Goal: Ask a question

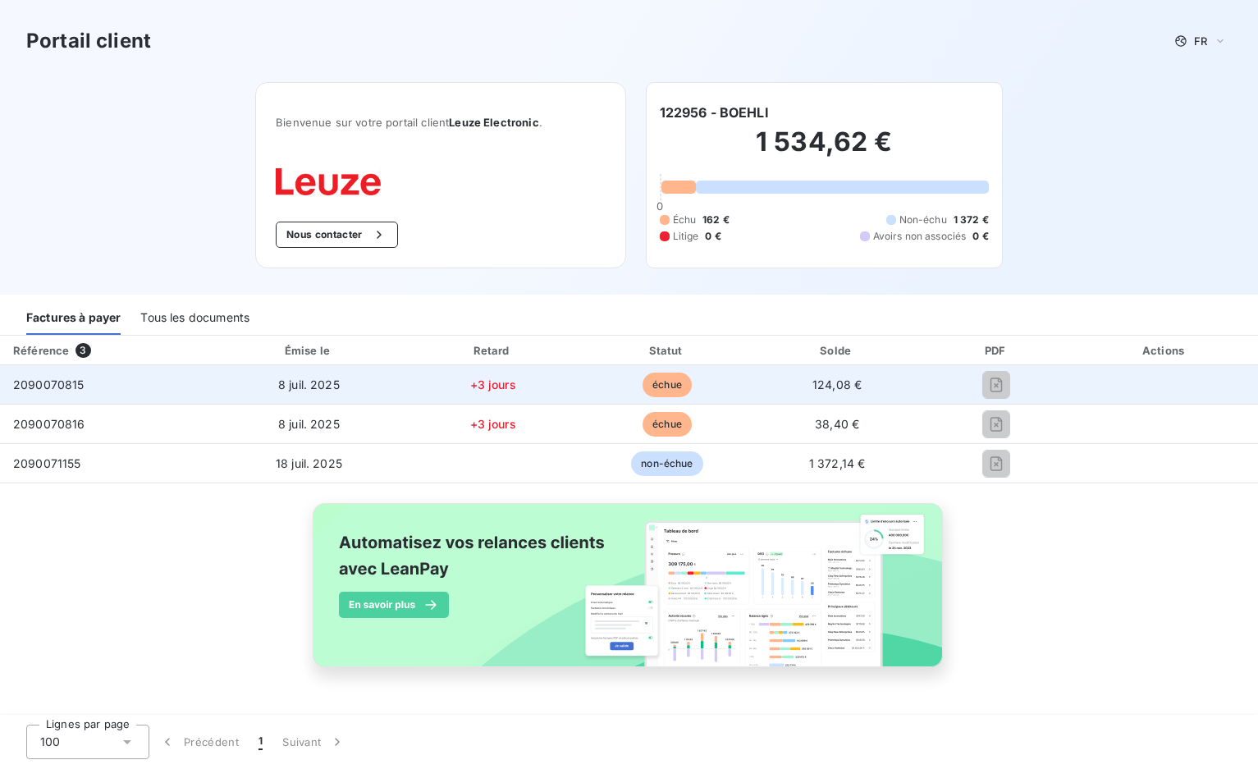
click at [56, 391] on div "2090070815" at bounding box center [48, 385] width 71 height 16
click at [808, 391] on td "124,08 €" at bounding box center [836, 384] width 167 height 39
click at [648, 391] on span "échue" at bounding box center [666, 384] width 49 height 25
click at [494, 391] on span "+3 jours" at bounding box center [493, 384] width 46 height 14
click at [281, 390] on span "8 juil. 2025" at bounding box center [309, 384] width 62 height 14
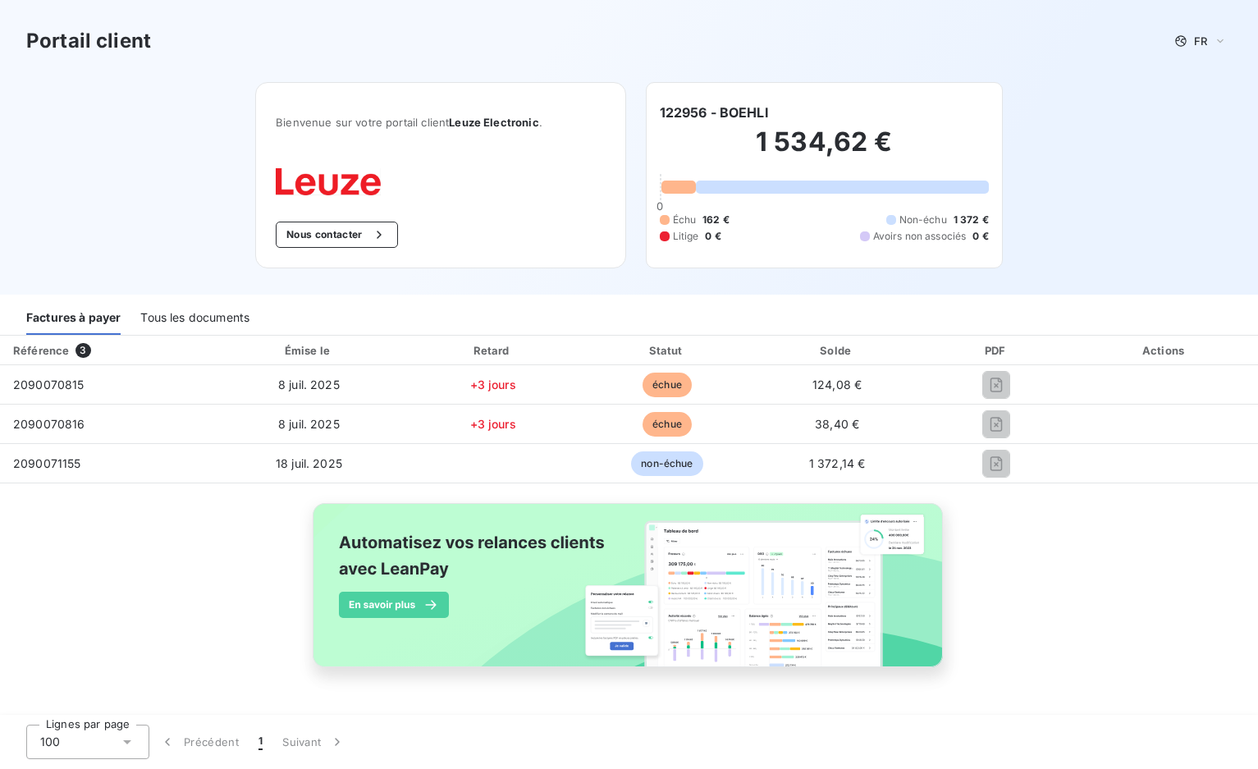
click at [202, 322] on div "Tous les documents" at bounding box center [194, 317] width 109 height 34
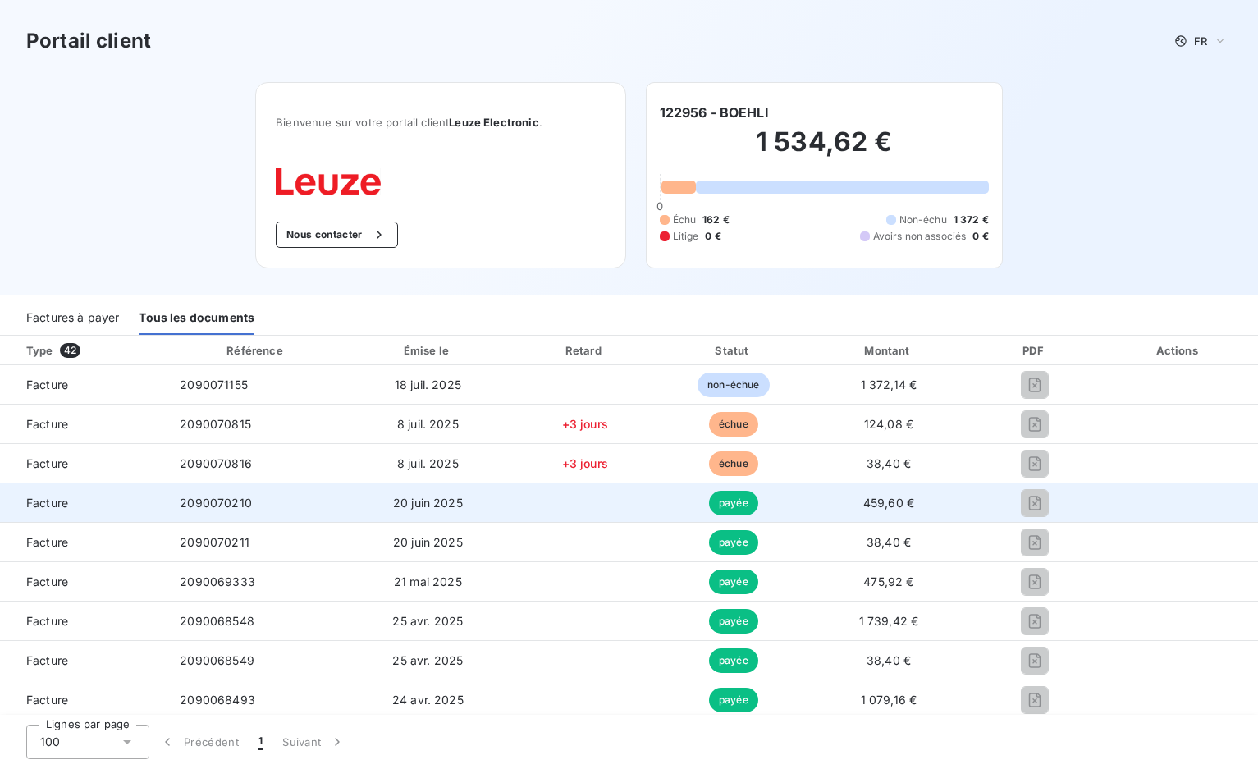
click at [440, 508] on span "20 juin 2025" at bounding box center [428, 503] width 70 height 14
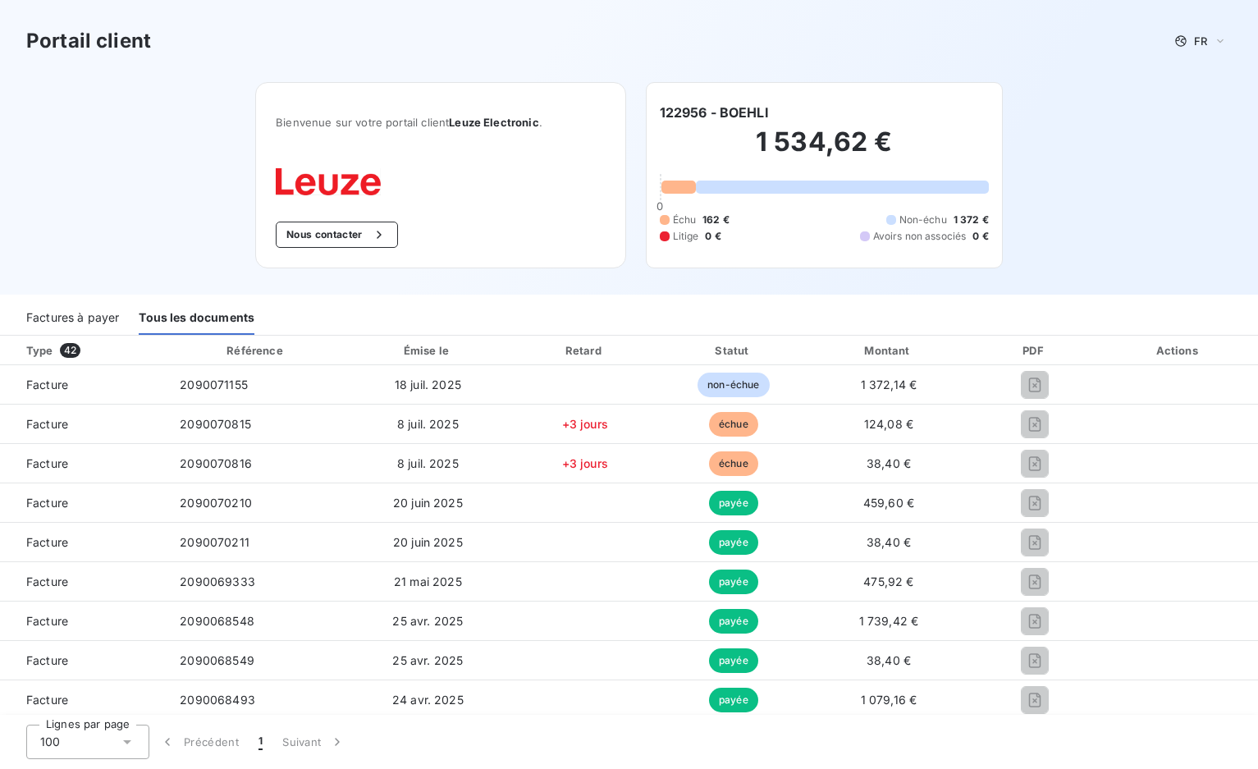
click at [1159, 354] on div "Actions" at bounding box center [1178, 350] width 153 height 16
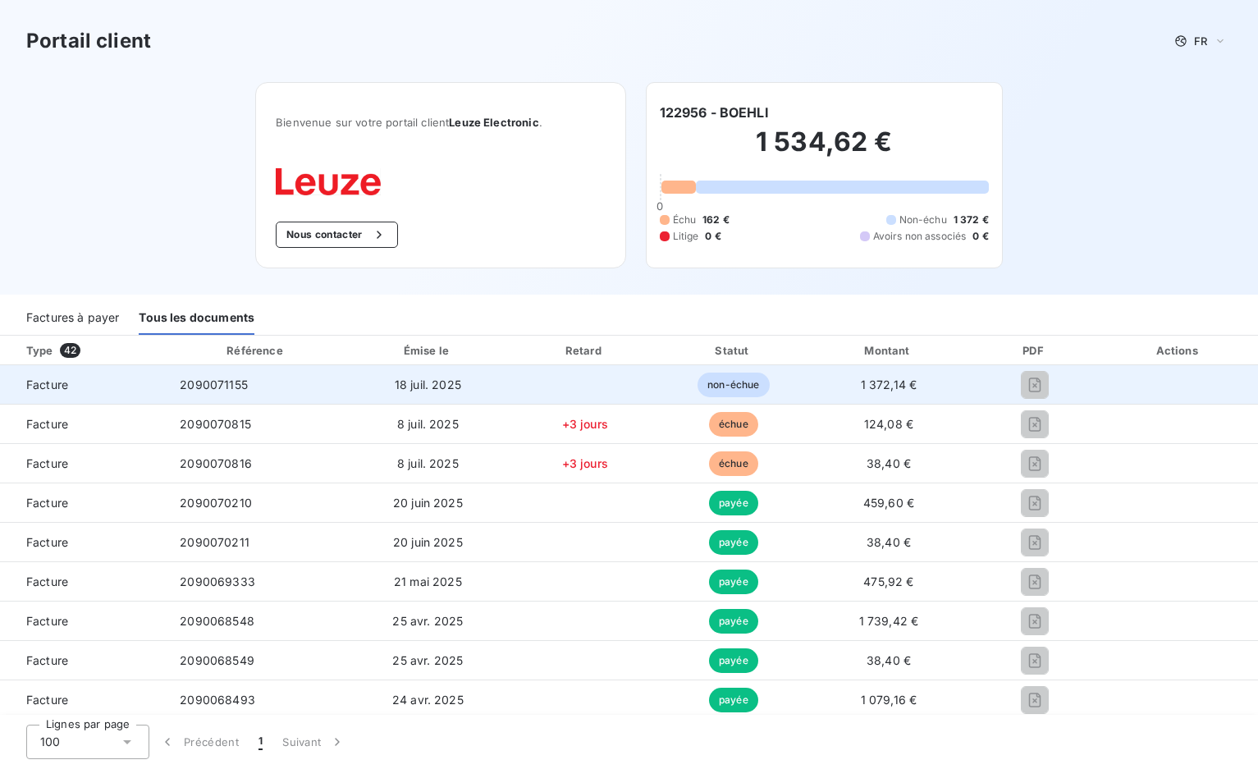
click at [1123, 387] on td at bounding box center [1178, 384] width 159 height 39
click at [1149, 378] on td at bounding box center [1178, 384] width 159 height 39
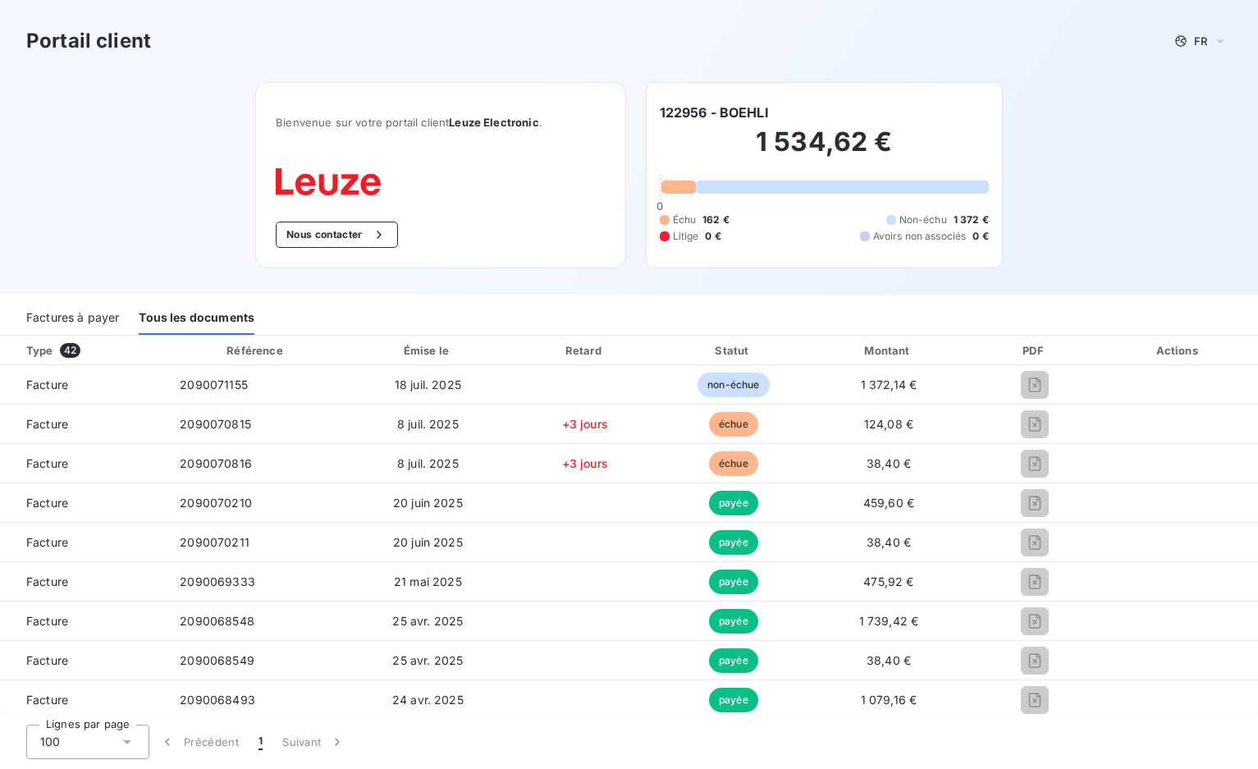
click at [1162, 357] on div "Actions" at bounding box center [1178, 350] width 153 height 16
click at [1162, 355] on div "Actions" at bounding box center [1178, 350] width 153 height 16
click at [75, 316] on div "Factures à payer" at bounding box center [72, 317] width 93 height 34
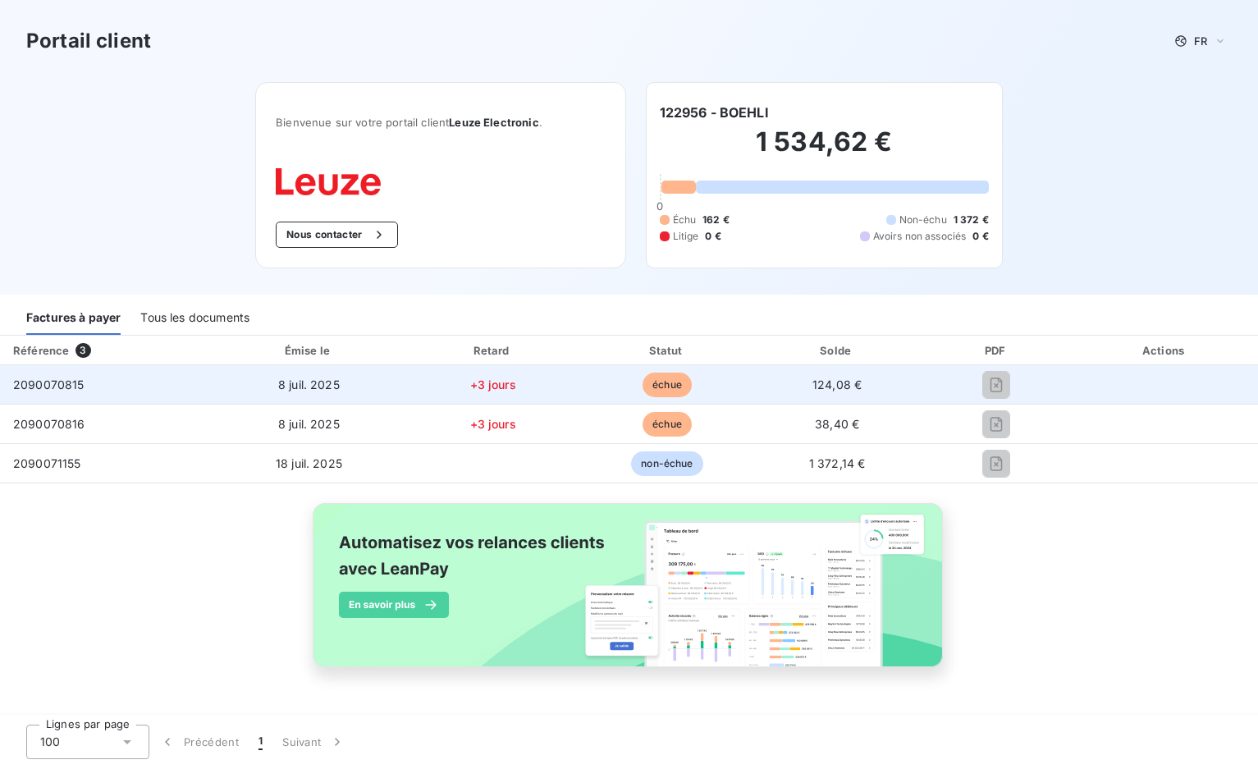
click at [643, 385] on span "échue" at bounding box center [666, 384] width 49 height 25
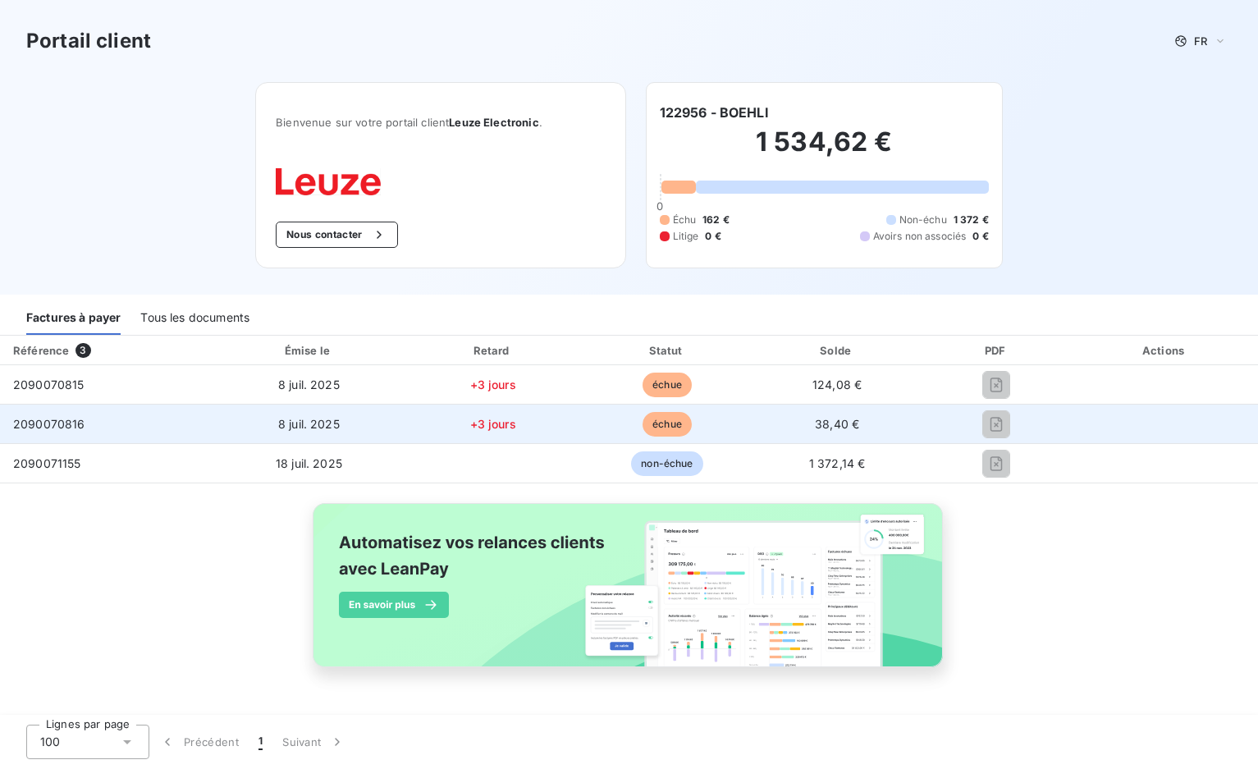
click at [658, 423] on span "échue" at bounding box center [666, 424] width 49 height 25
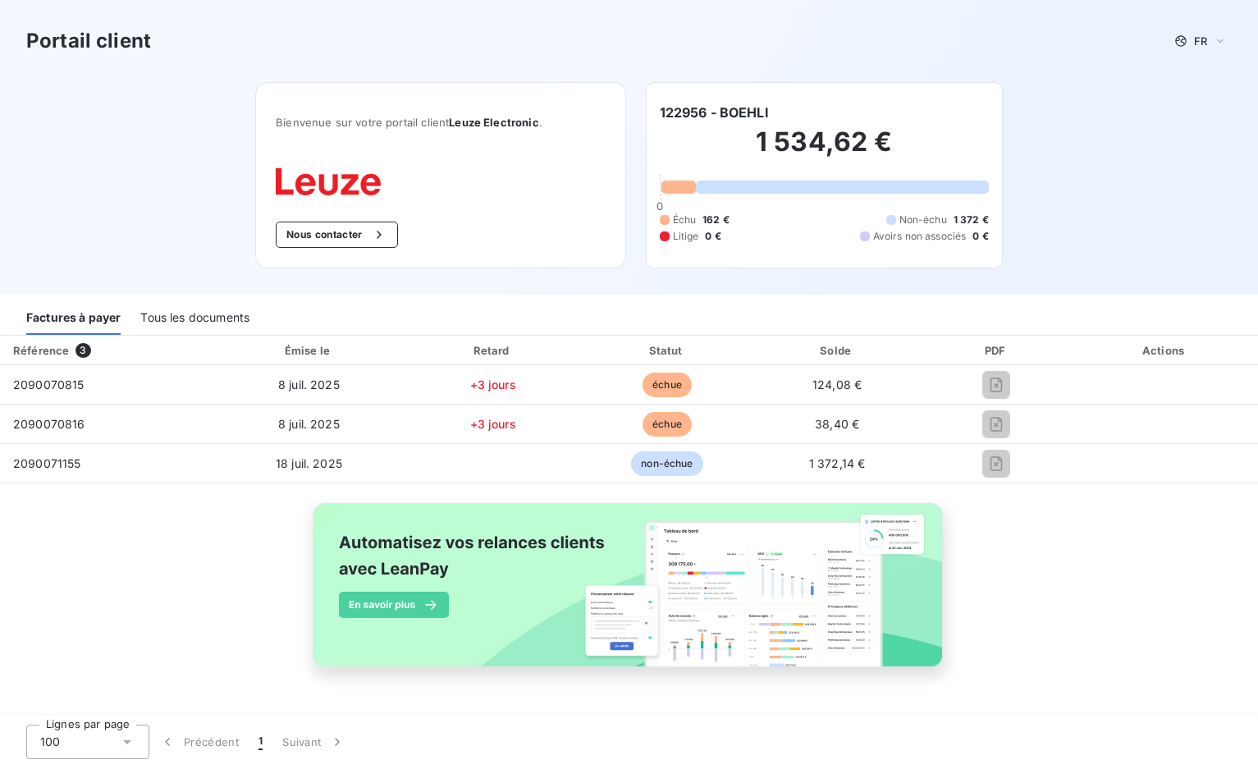
click at [74, 39] on h3 "Portail client" at bounding box center [88, 41] width 125 height 30
click at [704, 218] on span "162 €" at bounding box center [715, 219] width 27 height 15
click at [708, 118] on h6 "122956 - BOEHLI" at bounding box center [714, 113] width 109 height 20
click at [689, 112] on h6 "122956 - BOEHLI" at bounding box center [714, 113] width 109 height 20
click at [308, 230] on button "Nous contacter" at bounding box center [336, 235] width 121 height 26
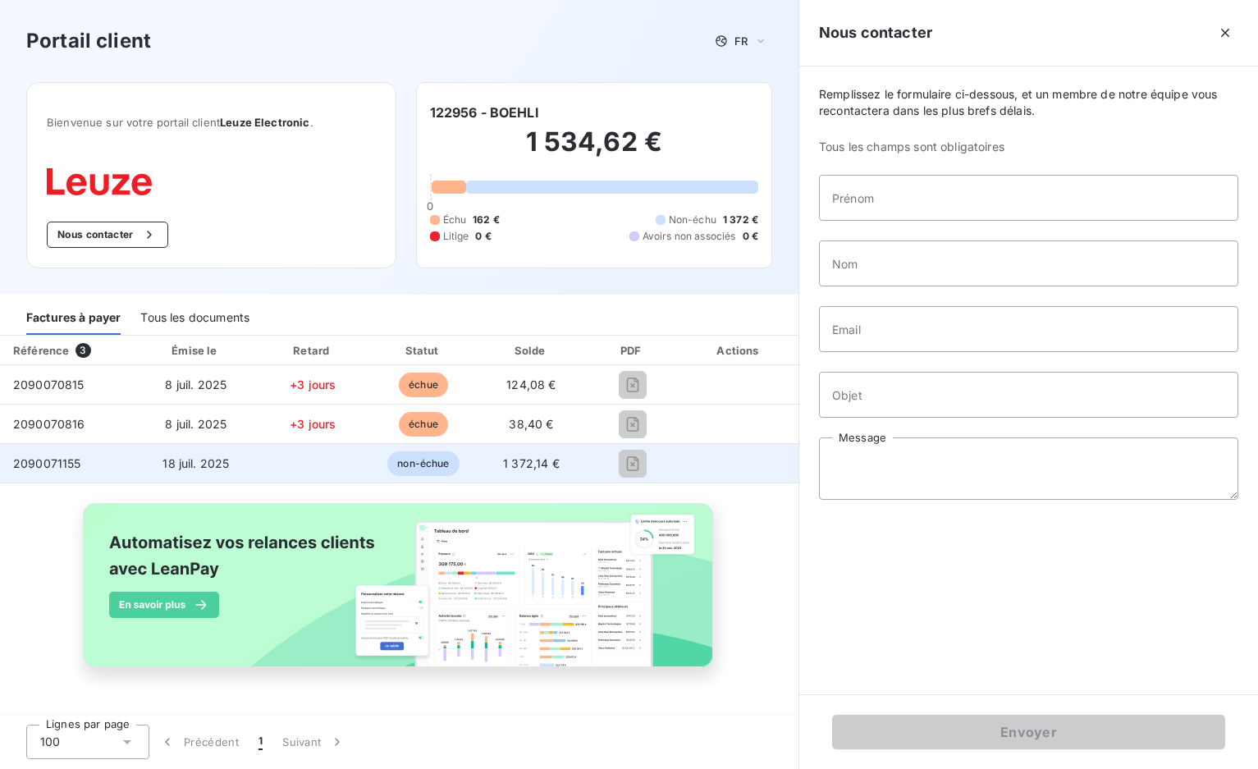
click at [408, 464] on span "non-échue" at bounding box center [422, 463] width 71 height 25
click at [514, 458] on span "1 372,14 €" at bounding box center [531, 463] width 57 height 14
click at [615, 463] on div at bounding box center [632, 463] width 70 height 26
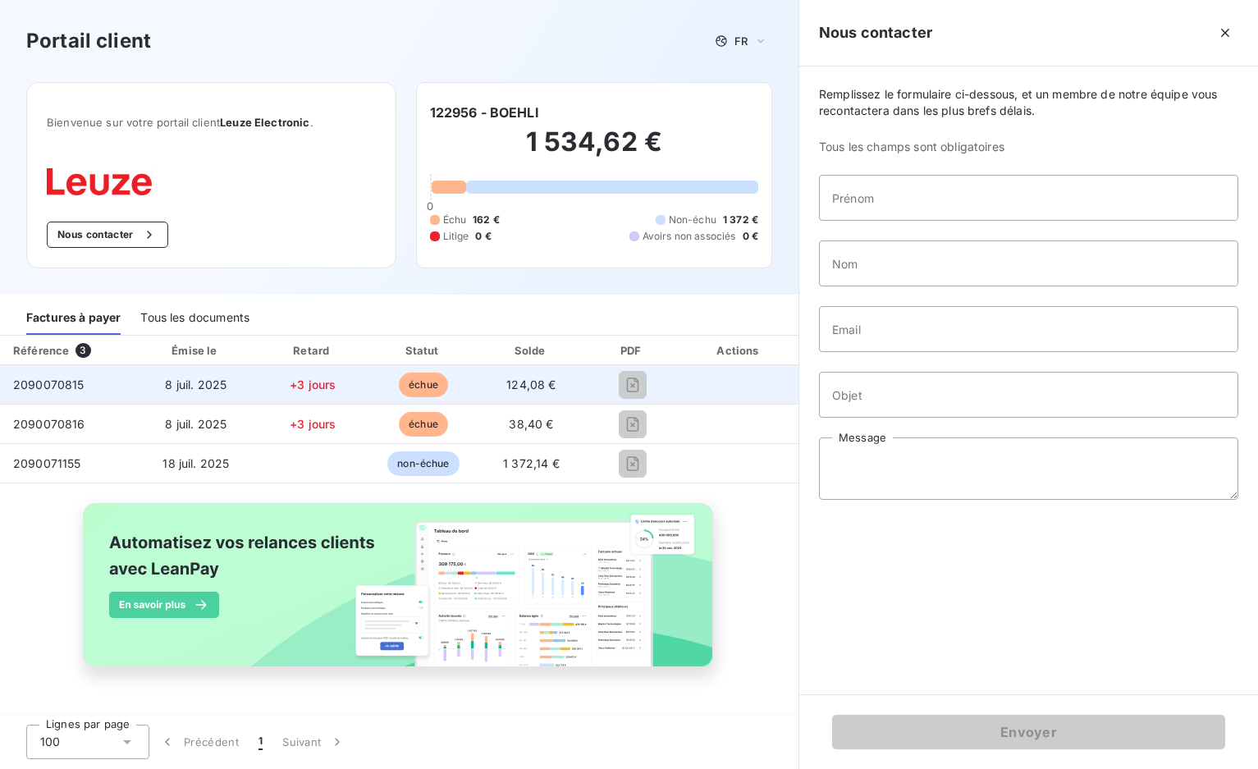
click at [400, 383] on span "échue" at bounding box center [423, 384] width 49 height 25
click at [22, 384] on span "2090070815" at bounding box center [48, 384] width 71 height 14
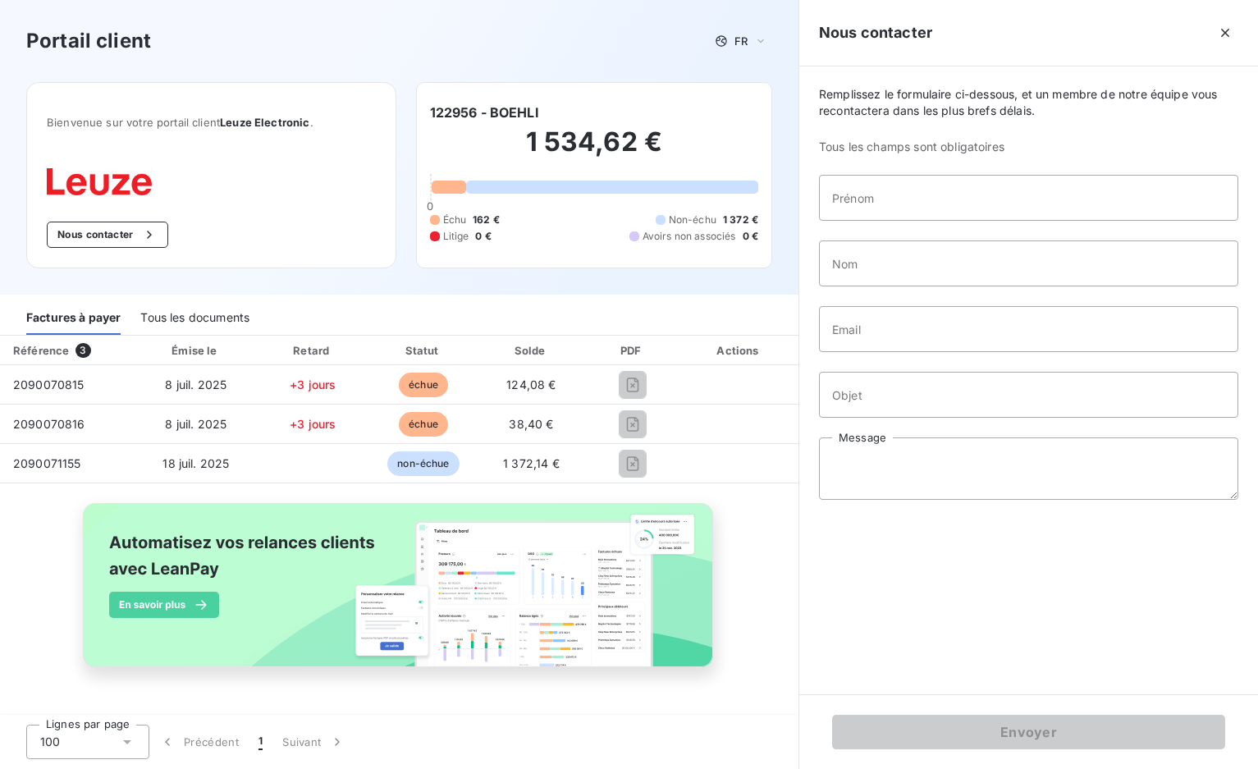
click at [38, 354] on div "Référence" at bounding box center [41, 350] width 56 height 13
click at [880, 197] on input "Prénom" at bounding box center [1028, 198] width 419 height 46
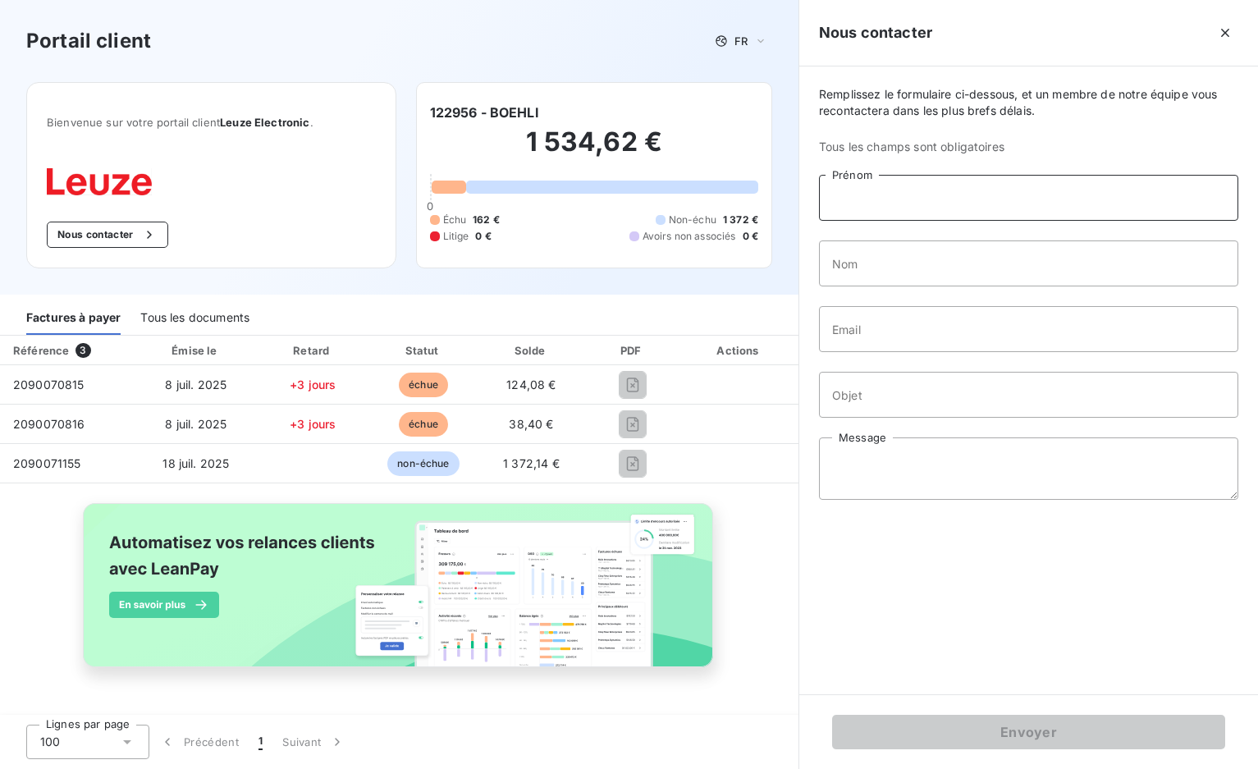
type input "[PERSON_NAME]"
type input "[EMAIL_ADDRESS][DOMAIN_NAME]"
click at [935, 387] on input "Objet" at bounding box center [1028, 395] width 419 height 46
type input "DEMANDE DE FACTURE"
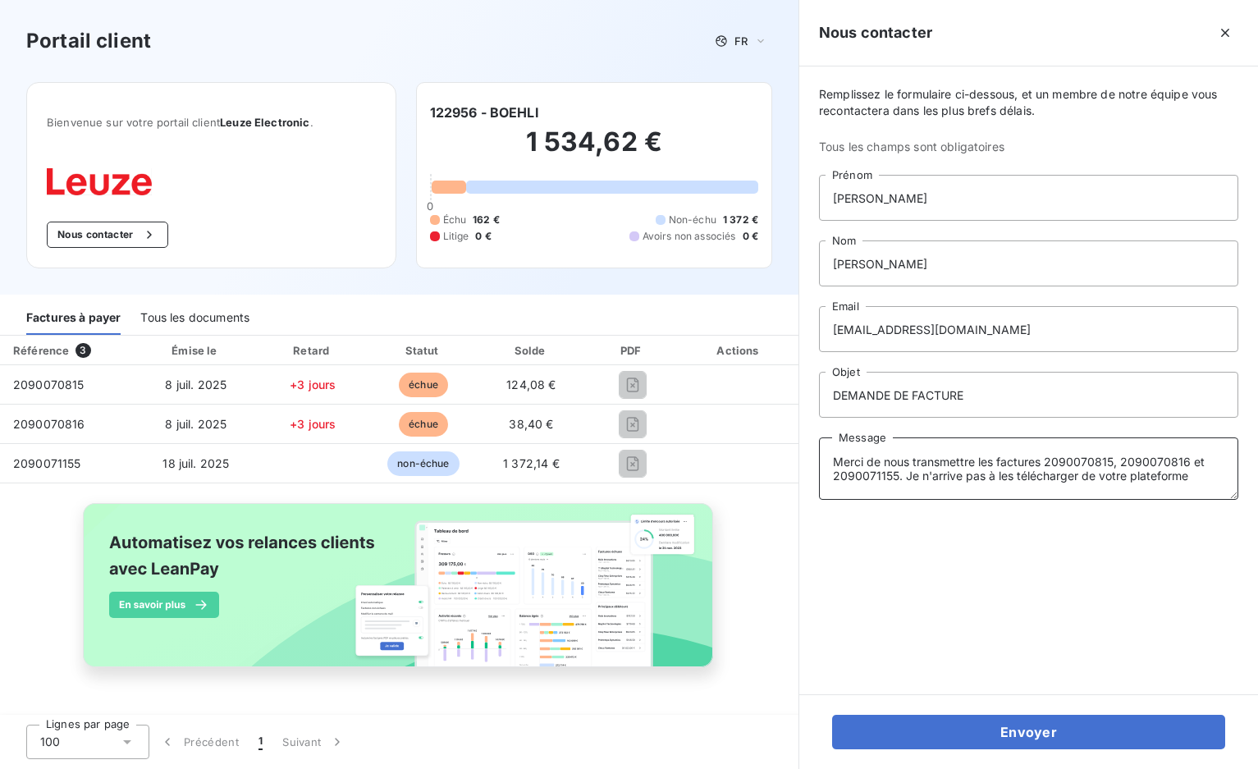
click at [1188, 481] on textarea "Merci de nous transmettre les factures 2090070815, 2090070816 et 2090071155. Je…" at bounding box center [1028, 468] width 419 height 62
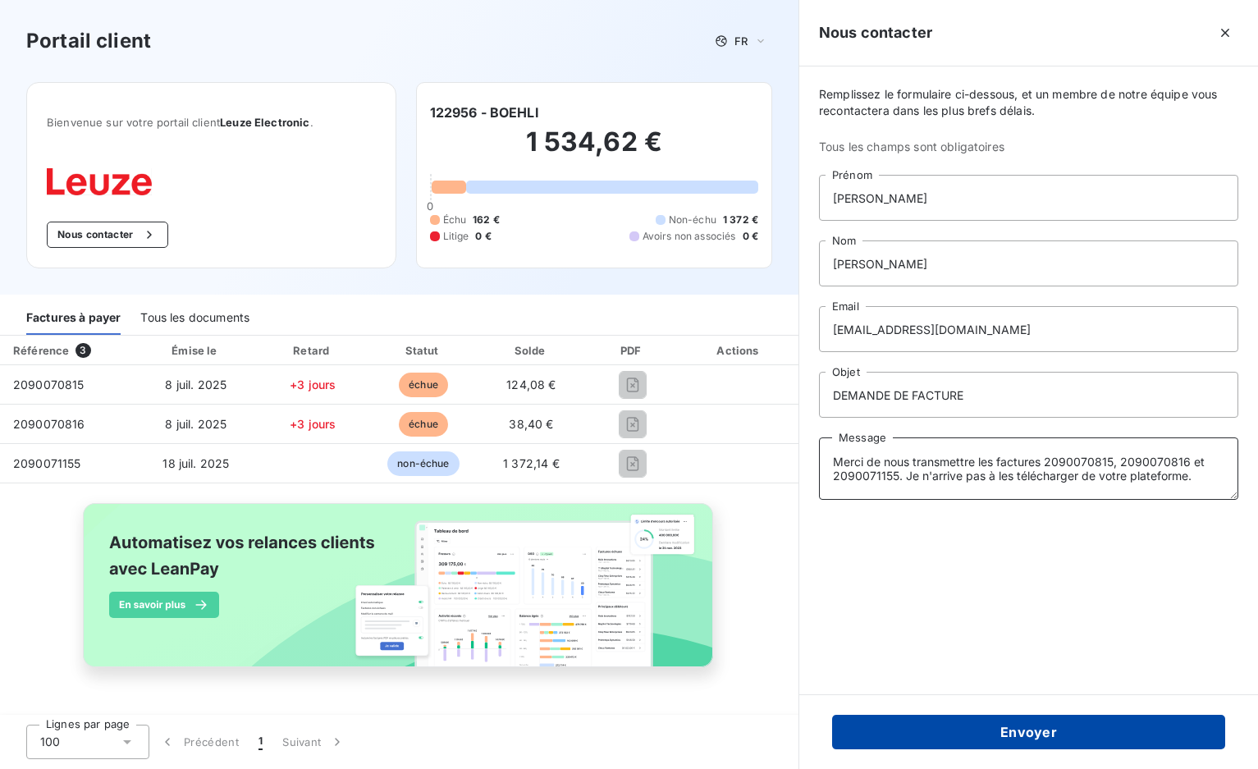
type textarea "Merci de nous transmettre les factures 2090070815, 2090070816 et 2090071155. Je…"
click at [1036, 731] on button "Envoyer" at bounding box center [1028, 732] width 393 height 34
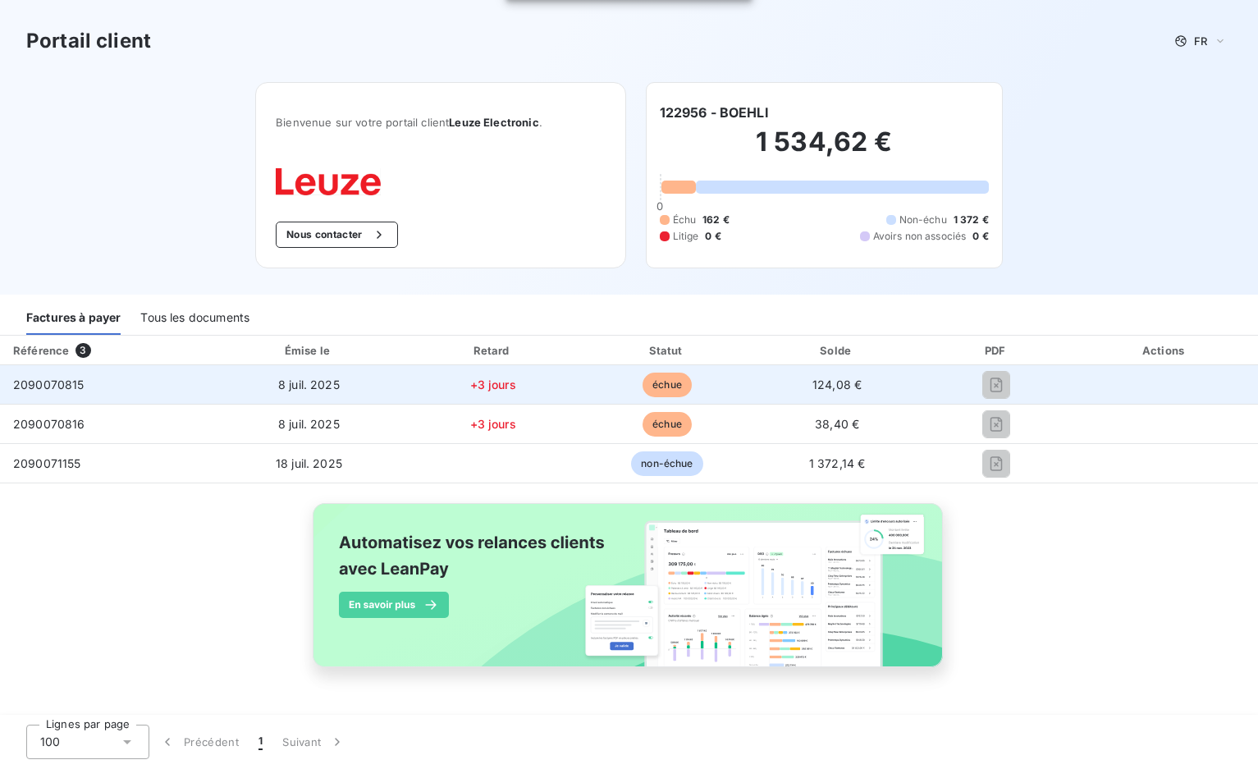
click at [669, 383] on span "échue" at bounding box center [666, 384] width 49 height 25
click at [843, 380] on span "124,08 €" at bounding box center [836, 384] width 49 height 14
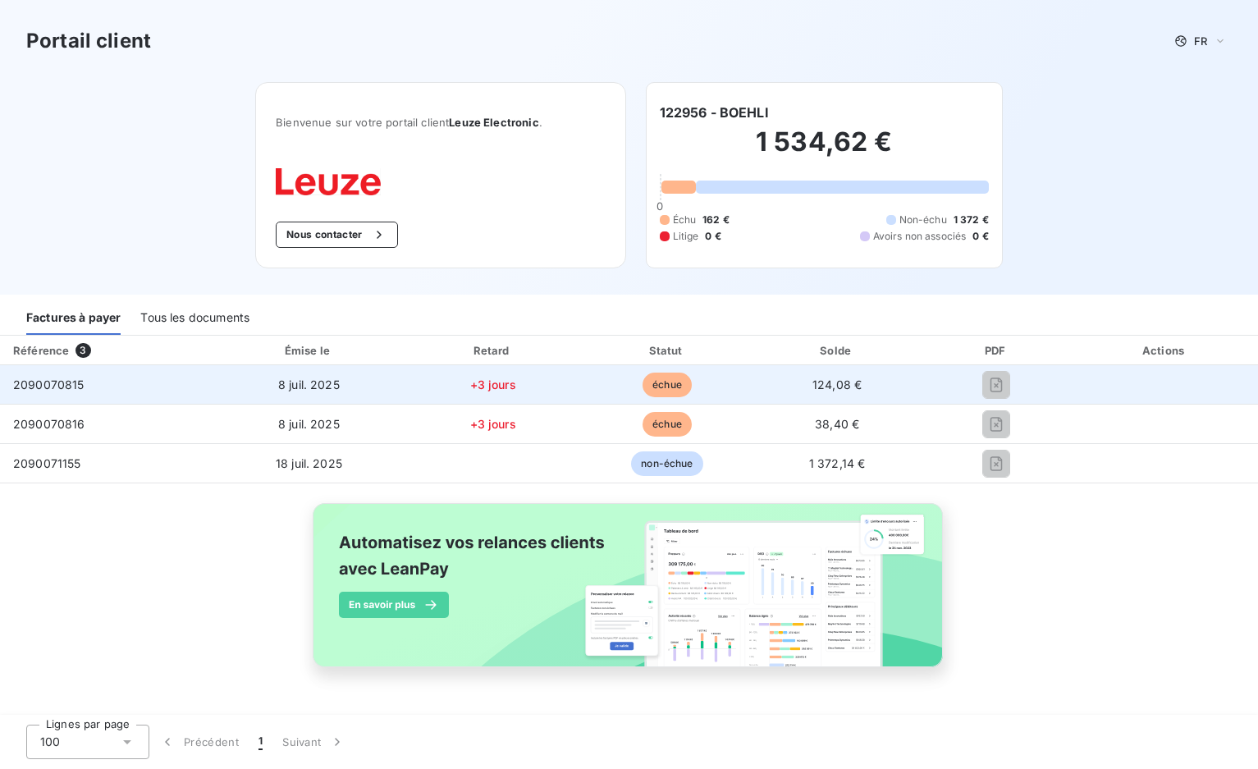
drag, startPoint x: 843, startPoint y: 380, endPoint x: 829, endPoint y: 386, distance: 15.4
click at [829, 386] on span "124,08 €" at bounding box center [836, 384] width 49 height 14
click at [822, 387] on span "124,08 €" at bounding box center [836, 384] width 49 height 14
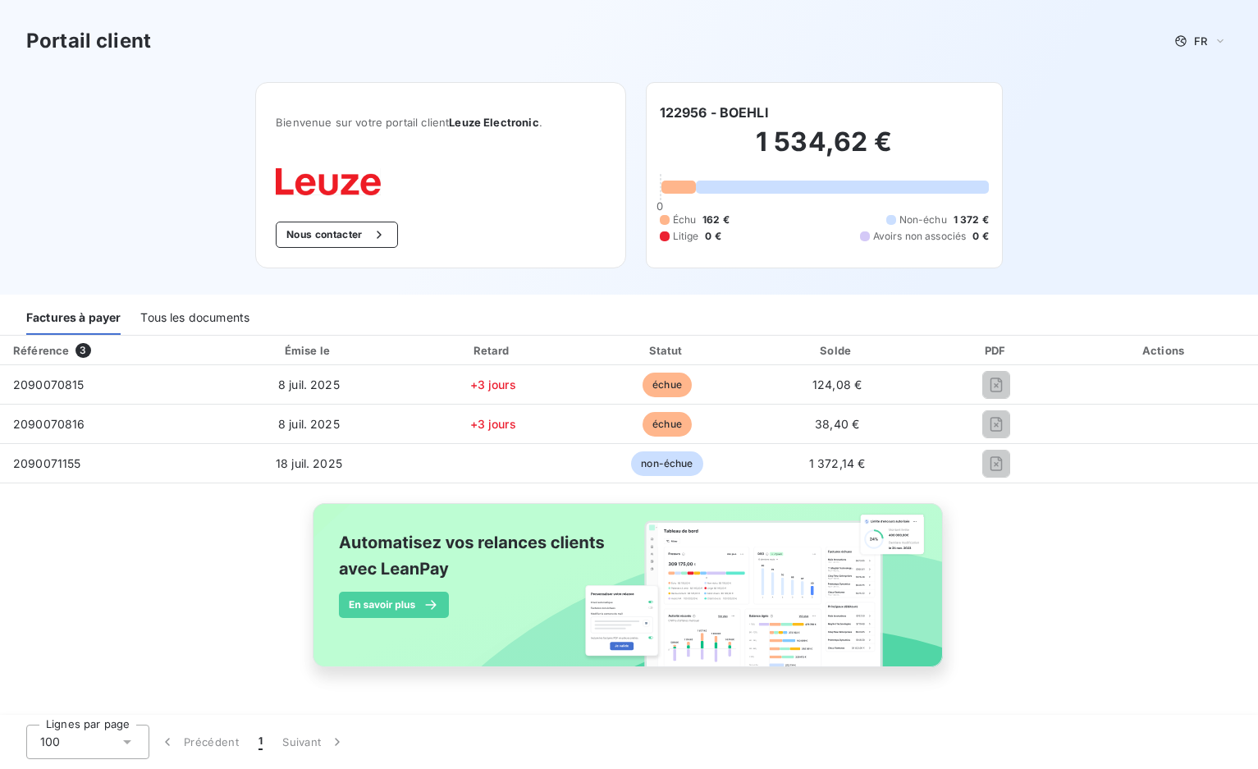
click at [1145, 351] on div "Actions" at bounding box center [1165, 350] width 180 height 16
click at [1177, 350] on div "Actions" at bounding box center [1165, 350] width 180 height 16
